Goal: Transaction & Acquisition: Purchase product/service

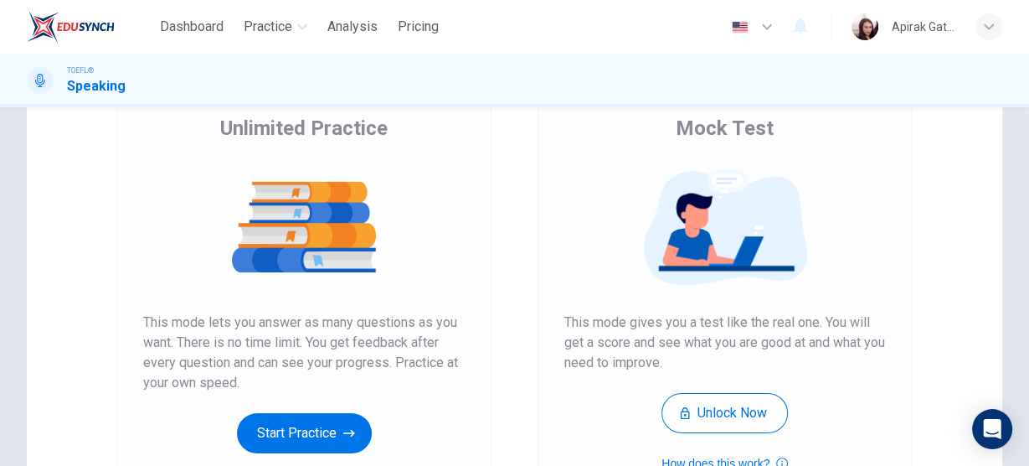
scroll to position [201, 0]
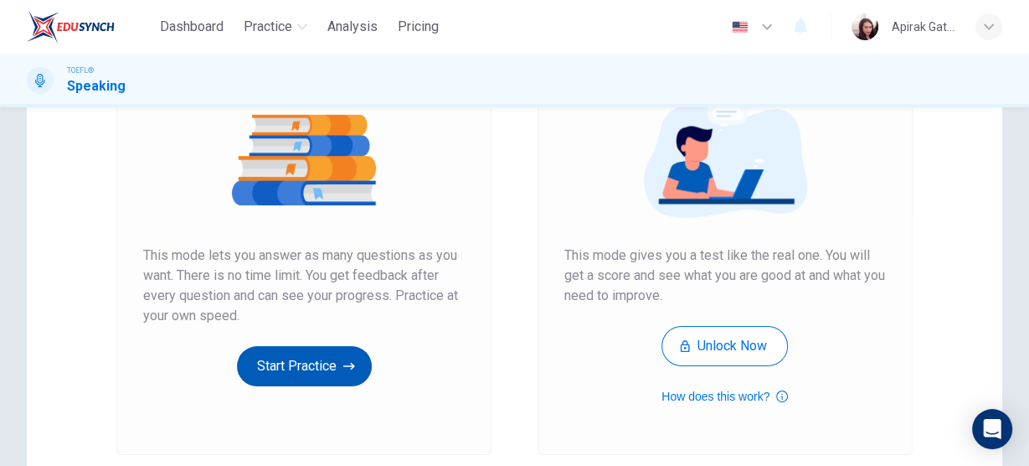
click at [314, 368] on button "Start Practice" at bounding box center [304, 366] width 135 height 40
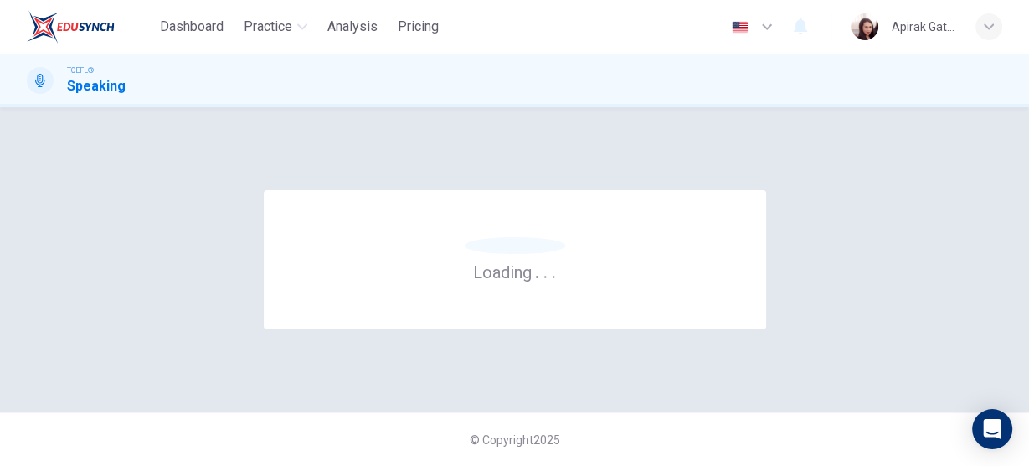
scroll to position [0, 0]
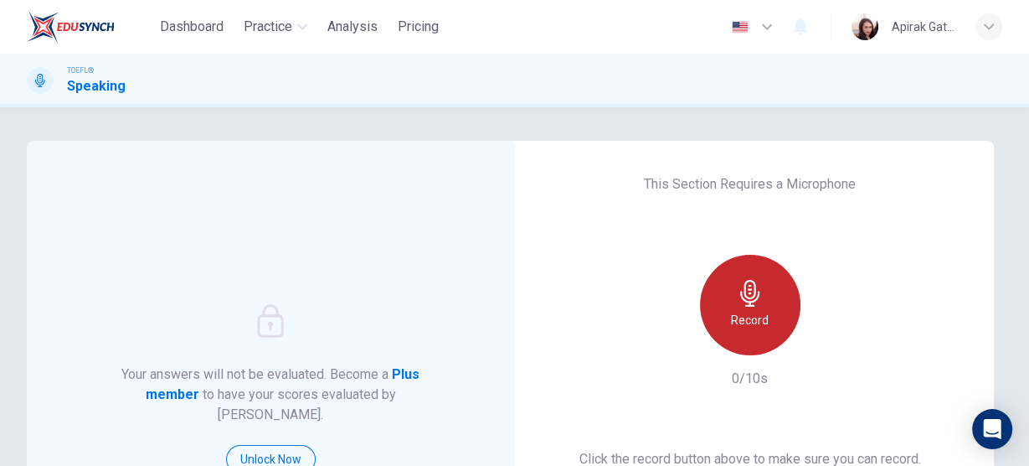
click at [739, 302] on icon "button" at bounding box center [750, 293] width 27 height 27
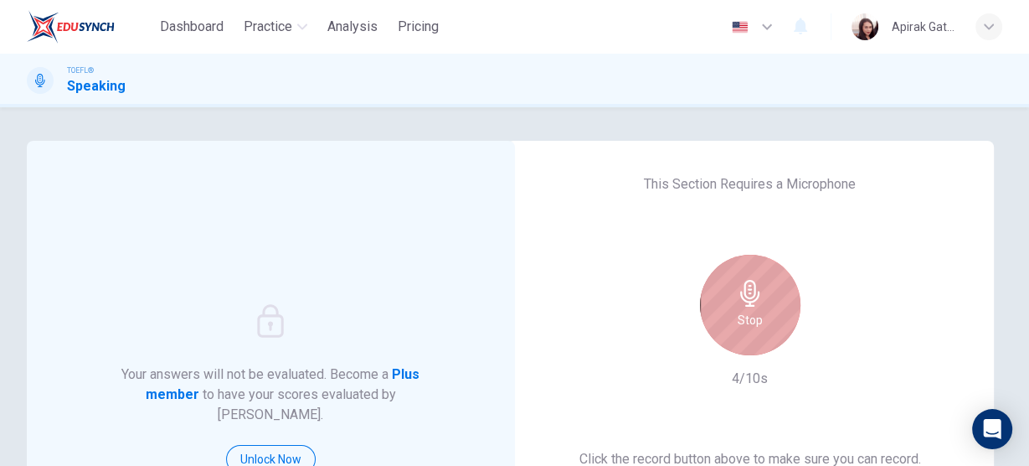
click at [739, 302] on icon "button" at bounding box center [750, 293] width 27 height 27
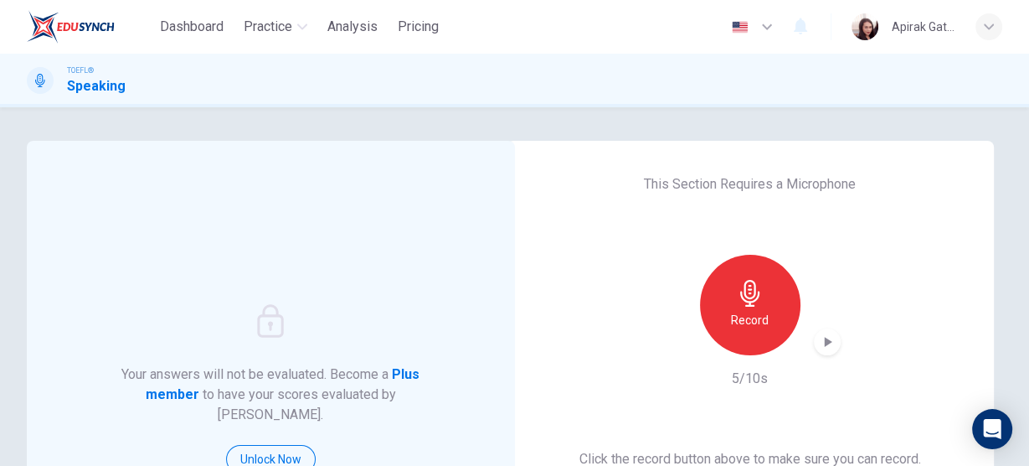
click at [819, 341] on icon "button" at bounding box center [827, 341] width 17 height 17
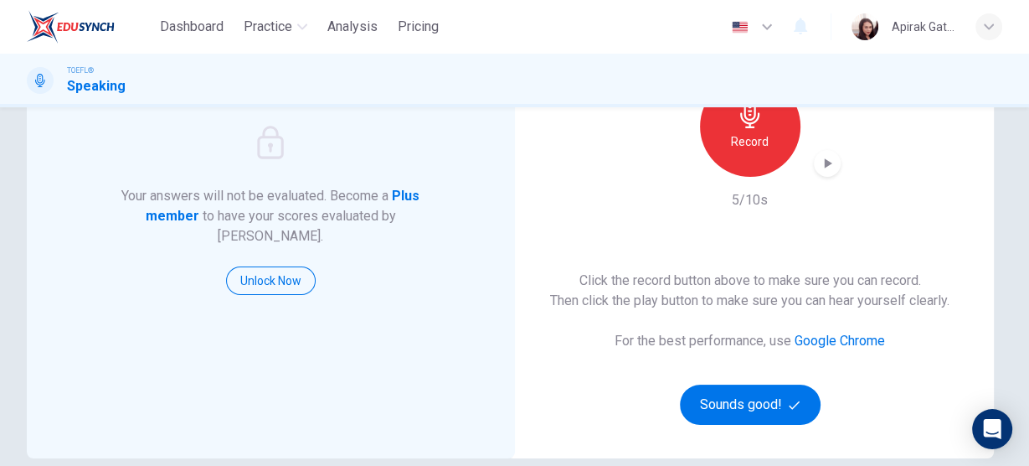
scroll to position [201, 0]
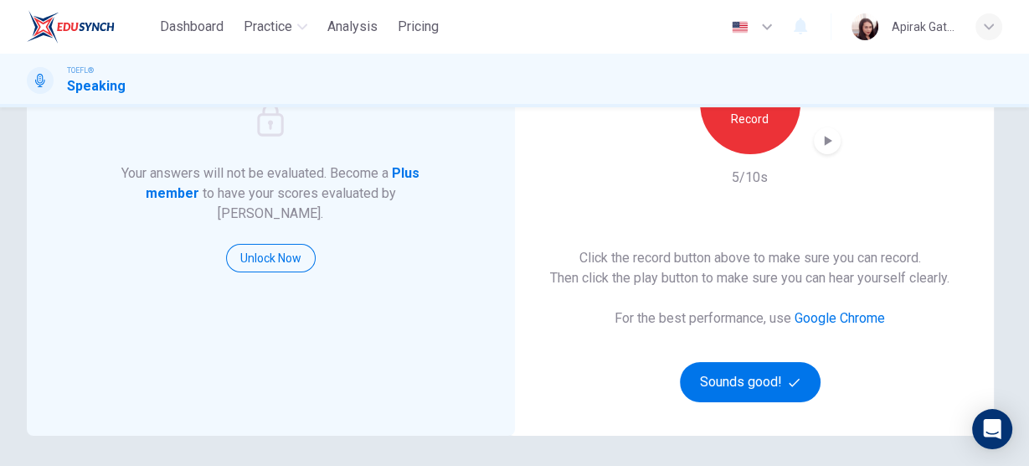
click at [967, 148] on div "This Section Requires a Microphone Record 5/10s Click the record button above t…" at bounding box center [751, 188] width 488 height 496
click at [281, 245] on button "Unlock Now" at bounding box center [271, 258] width 90 height 28
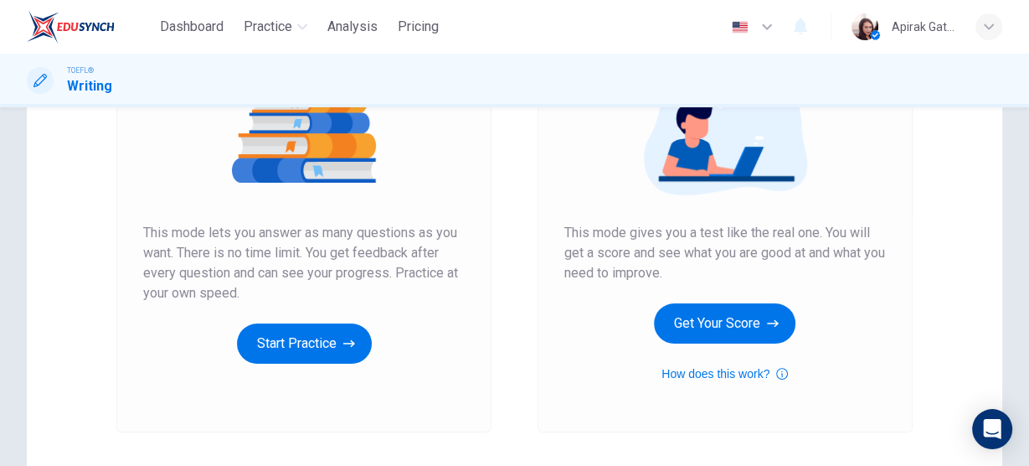
scroll to position [201, 0]
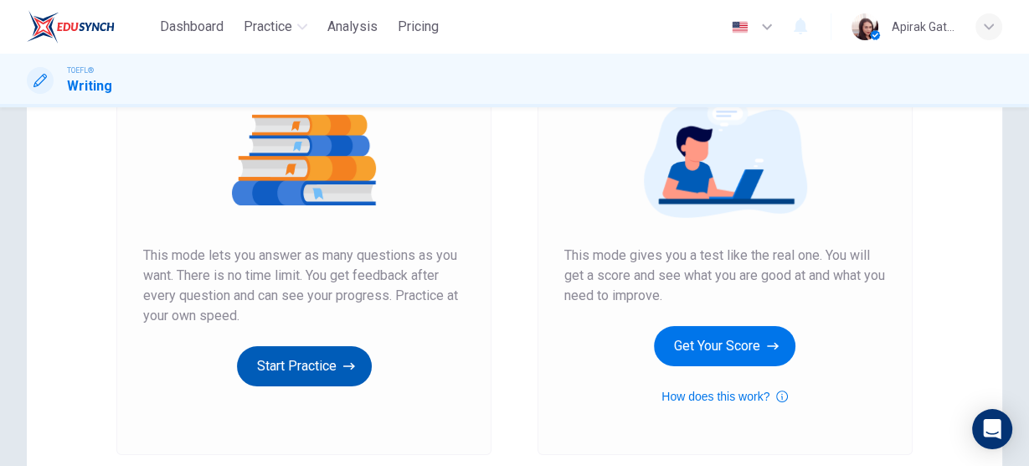
click at [295, 372] on button "Start Practice" at bounding box center [304, 366] width 135 height 40
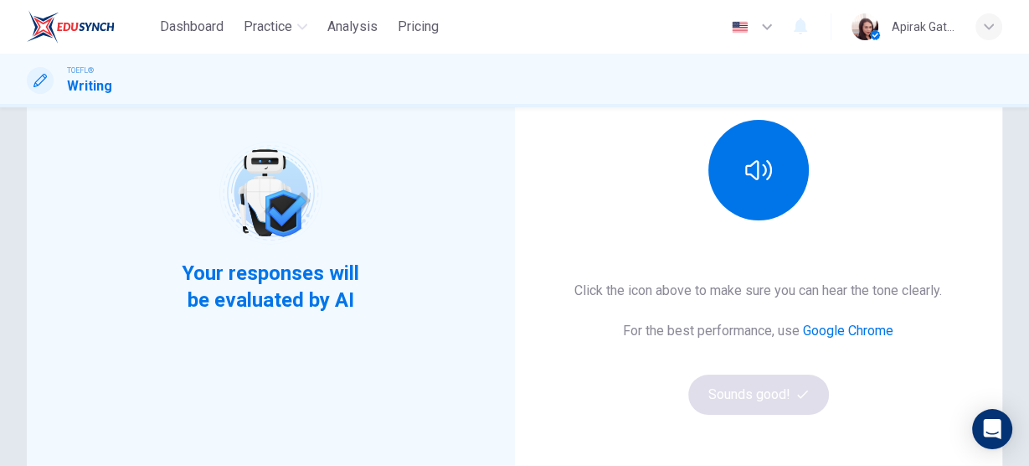
scroll to position [134, 0]
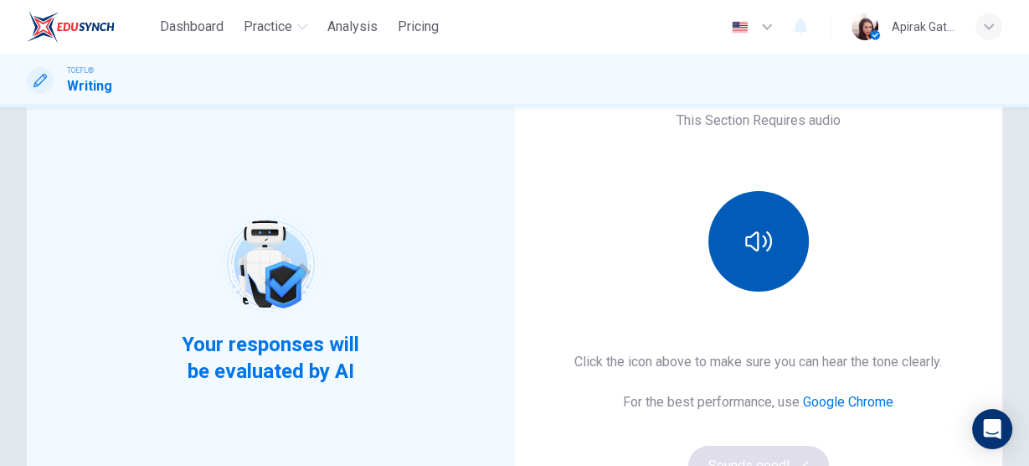
click at [770, 258] on button "button" at bounding box center [758, 241] width 100 height 100
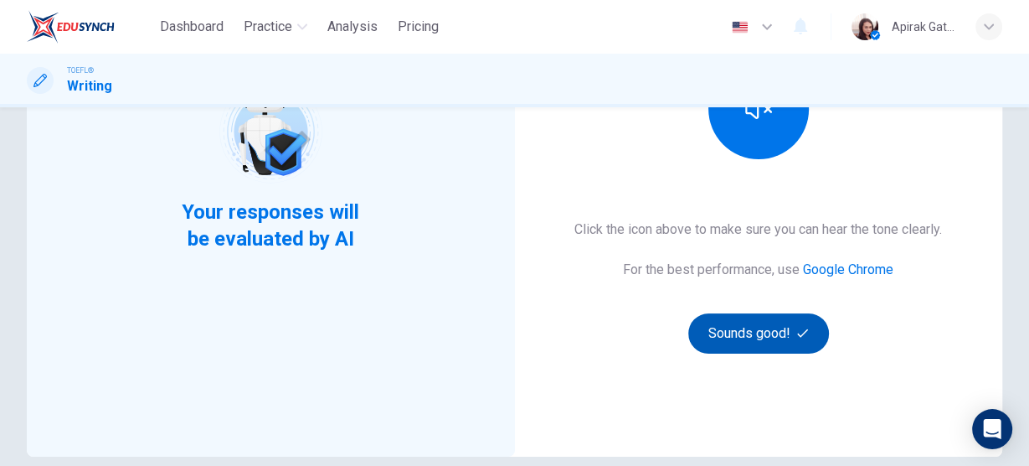
scroll to position [268, 0]
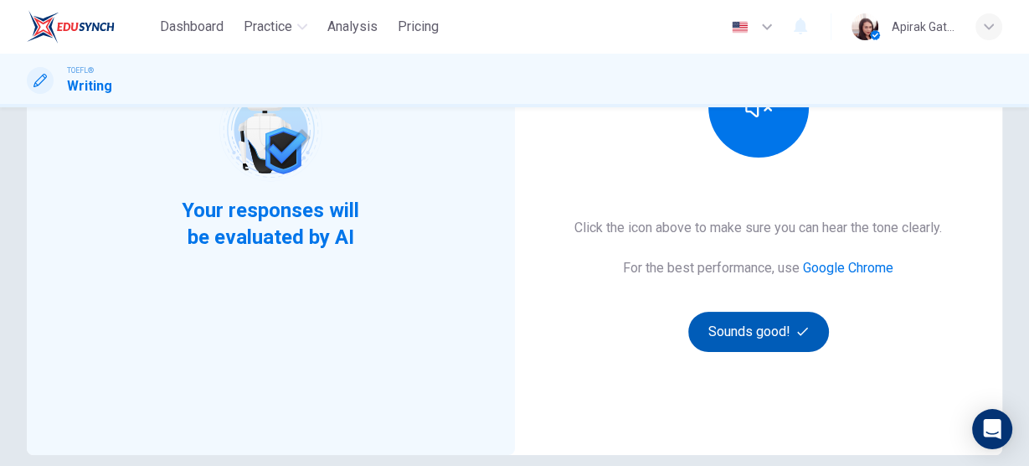
click at [756, 338] on button "Sounds good!" at bounding box center [758, 331] width 141 height 40
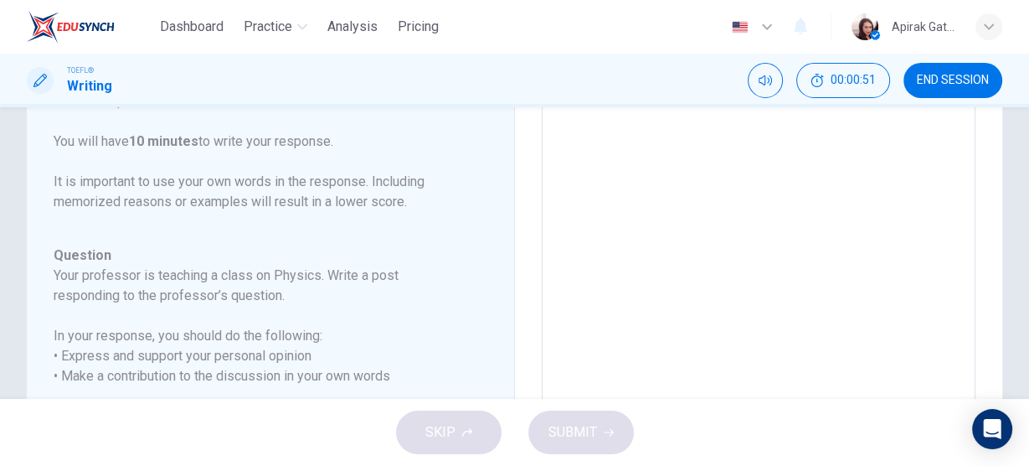
scroll to position [0, 0]
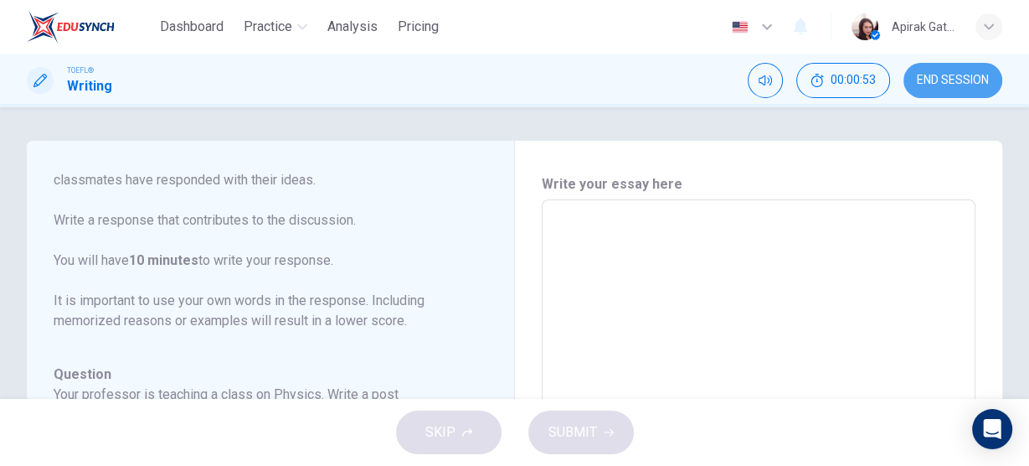
click at [953, 85] on span "END SESSION" at bounding box center [953, 80] width 72 height 13
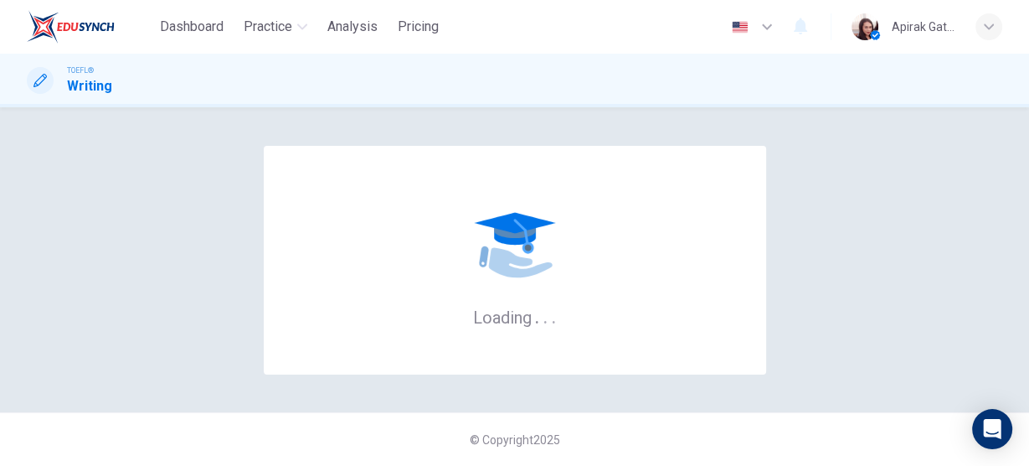
click at [986, 23] on icon "button" at bounding box center [989, 27] width 10 height 10
